Goal: Navigation & Orientation: Understand site structure

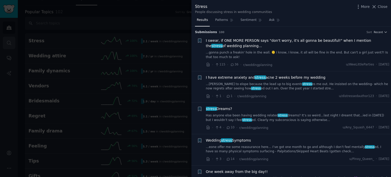
drag, startPoint x: 375, startPoint y: 6, endPoint x: 11, endPoint y: 37, distance: 365.1
click at [375, 6] on icon at bounding box center [374, 6] width 5 height 5
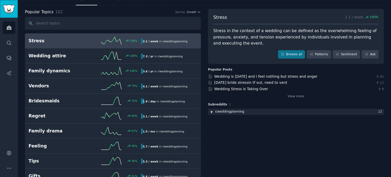
click at [6, 7] on img "Sidebar" at bounding box center [9, 9] width 12 height 9
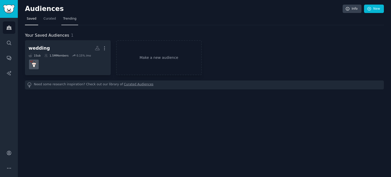
click at [66, 19] on span "Trending" at bounding box center [69, 19] width 13 height 5
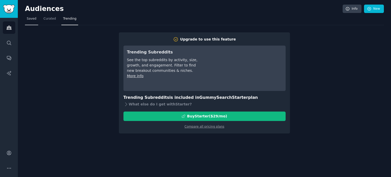
click at [30, 18] on span "Saved" at bounding box center [32, 19] width 10 height 5
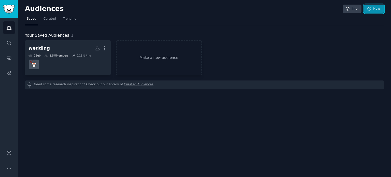
click at [374, 11] on link "New" at bounding box center [374, 9] width 20 height 9
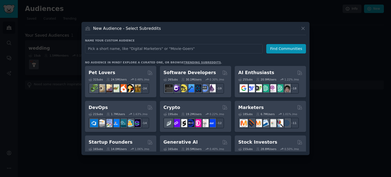
click at [195, 62] on link "trending subreddits" at bounding box center [202, 62] width 37 height 3
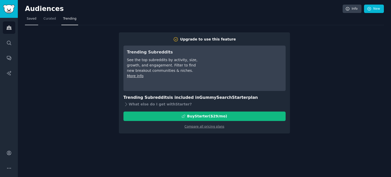
click at [29, 18] on span "Saved" at bounding box center [32, 19] width 10 height 5
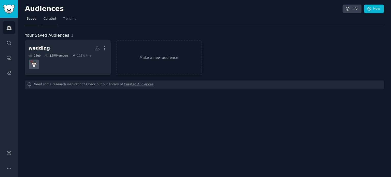
click at [44, 18] on span "Curated" at bounding box center [50, 19] width 12 height 5
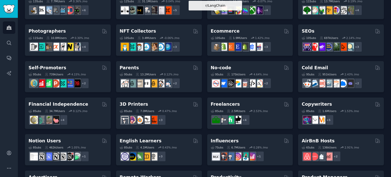
scroll to position [167, 0]
